Goal: Task Accomplishment & Management: Use online tool/utility

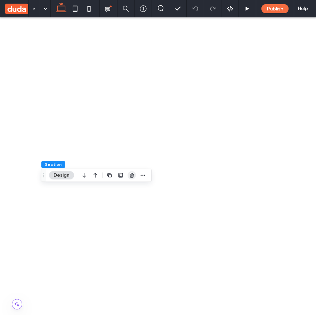
click at [132, 176] on icon "button" at bounding box center [132, 175] width 6 height 6
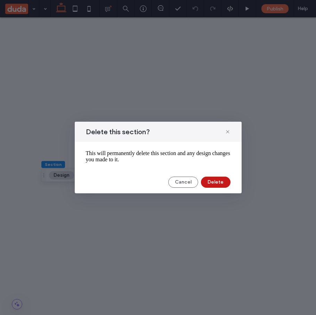
click at [209, 182] on button "Delete" at bounding box center [216, 182] width 30 height 11
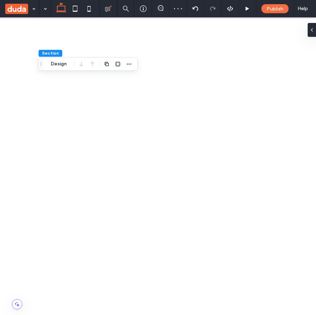
scroll to position [0, 74]
click at [311, 27] on icon at bounding box center [309, 30] width 6 height 6
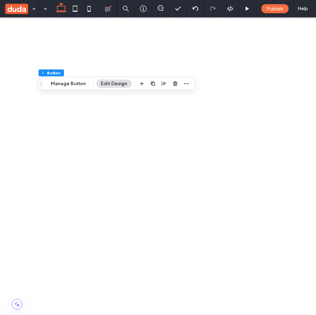
click at [74, 8] on icon at bounding box center [75, 9] width 14 height 14
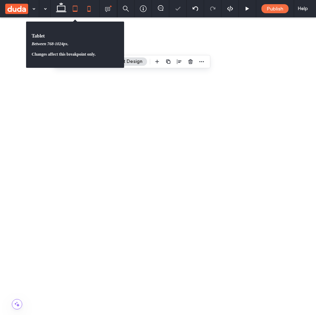
scroll to position [0, 0]
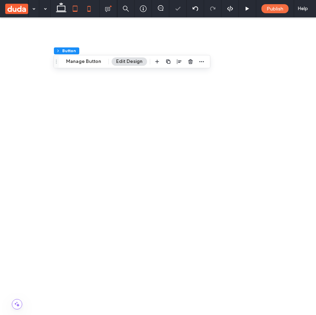
click at [91, 8] on icon at bounding box center [89, 9] width 14 height 14
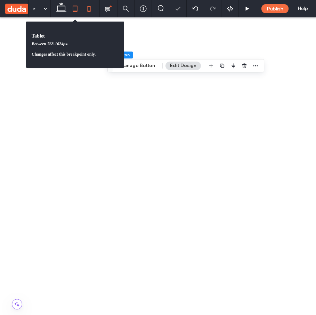
click at [72, 8] on icon at bounding box center [75, 9] width 14 height 14
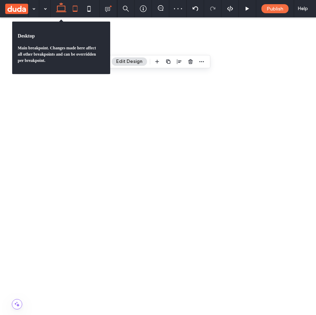
click at [61, 8] on icon at bounding box center [61, 9] width 14 height 14
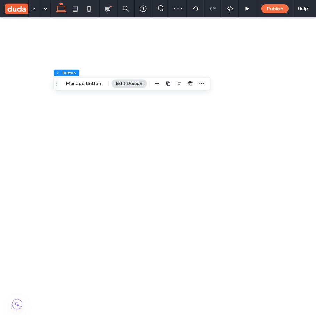
click at [292, 268] on div "36" at bounding box center [293, 271] width 24 height 12
click at [78, 7] on icon at bounding box center [75, 9] width 14 height 14
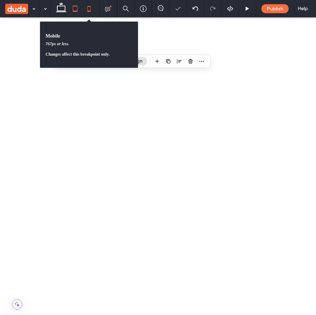
click at [89, 7] on icon at bounding box center [89, 9] width 14 height 14
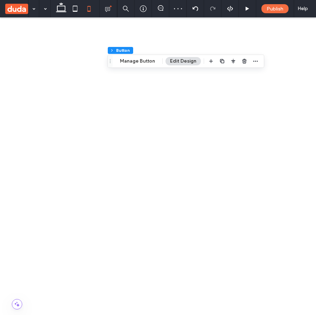
type input "**"
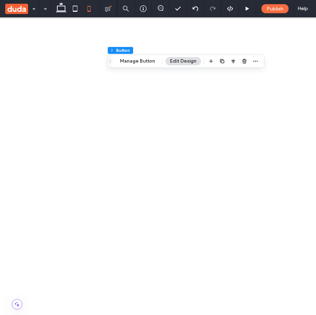
scroll to position [111, 0]
